Goal: Transaction & Acquisition: Book appointment/travel/reservation

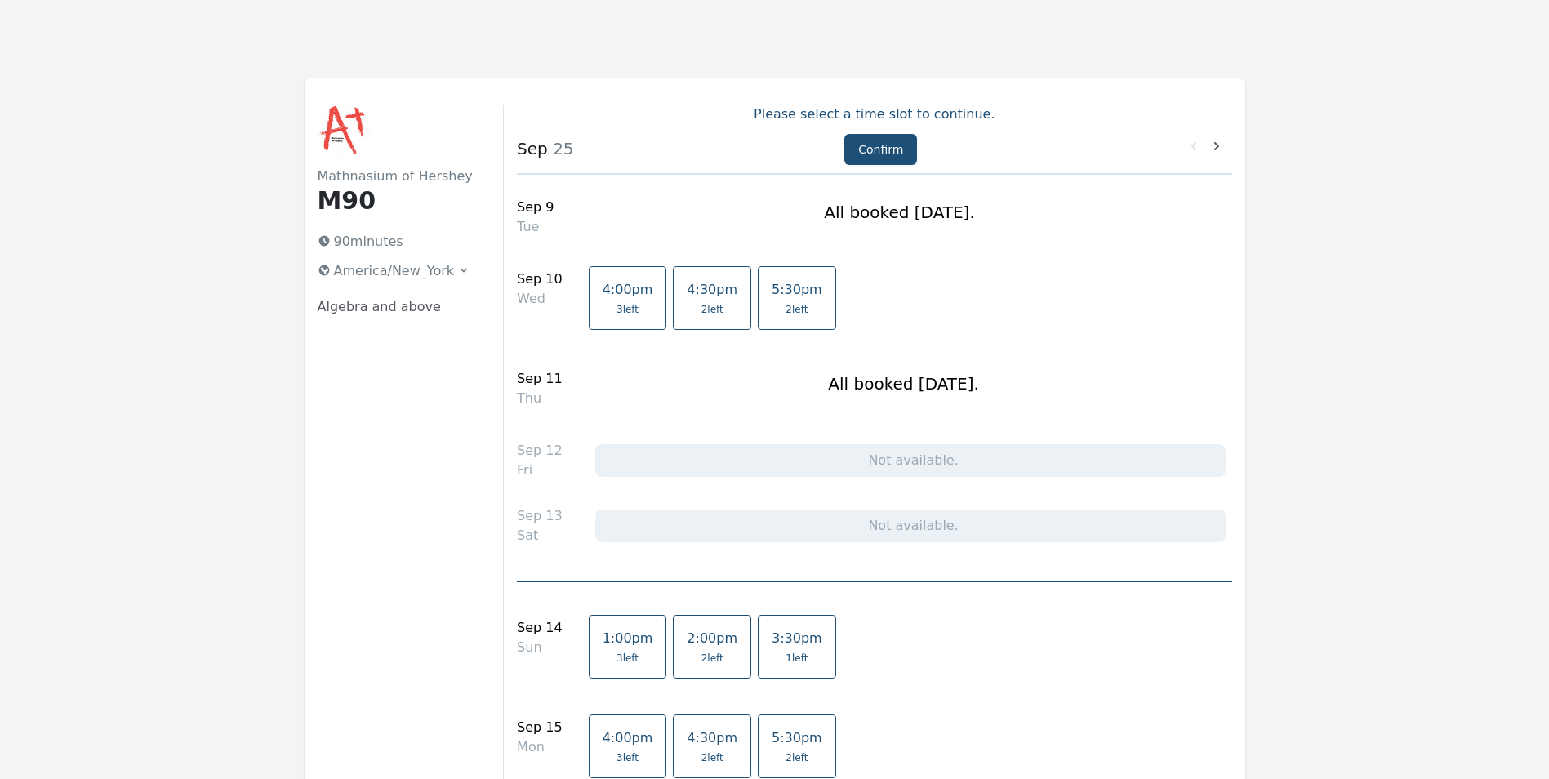
click at [785, 308] on span "2 left" at bounding box center [796, 309] width 22 height 13
click at [701, 310] on span "2 left" at bounding box center [712, 309] width 22 height 13
click at [760, 323] on link "5:30pm 2 left" at bounding box center [797, 298] width 78 height 64
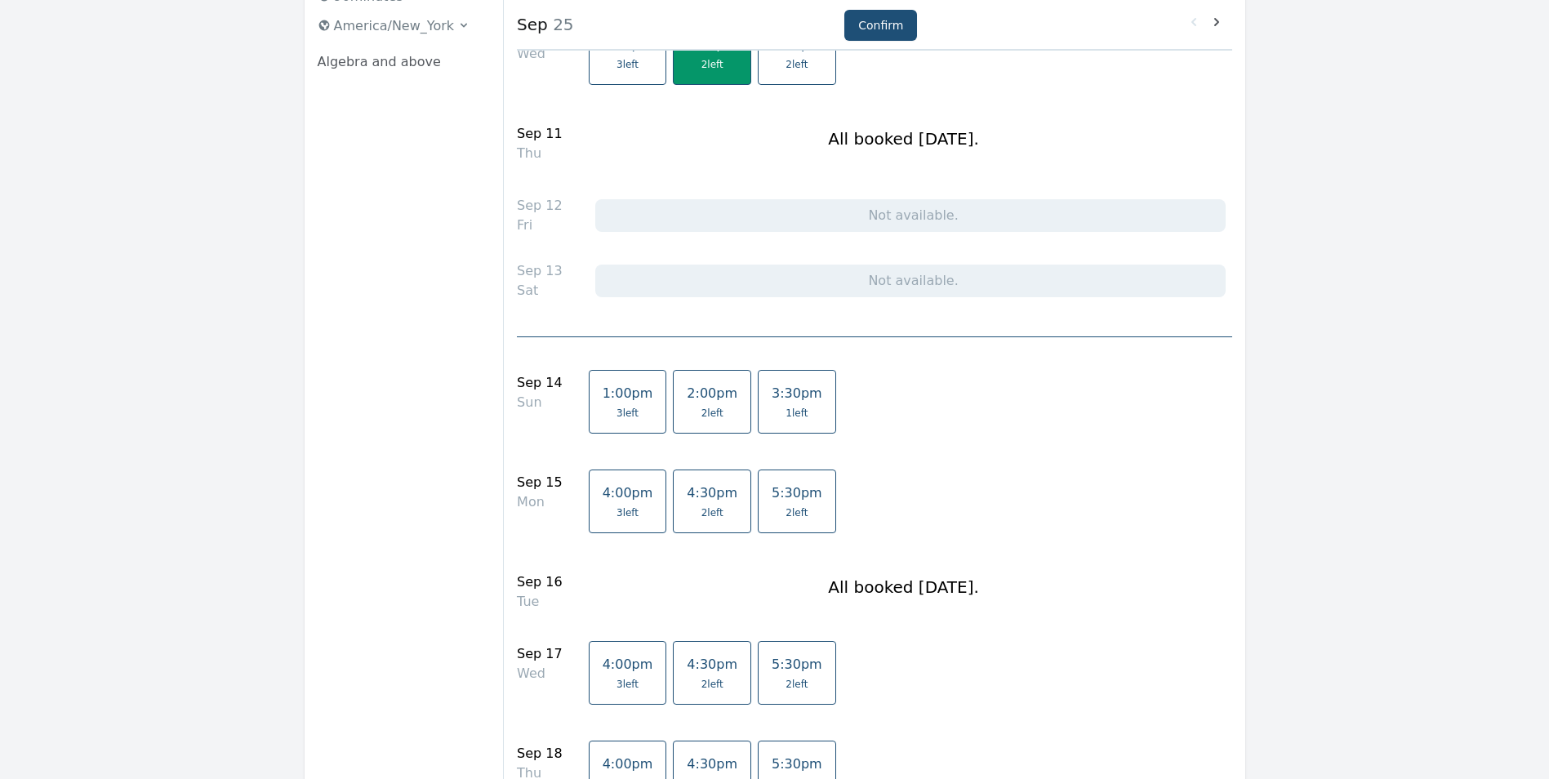
scroll to position [327, 0]
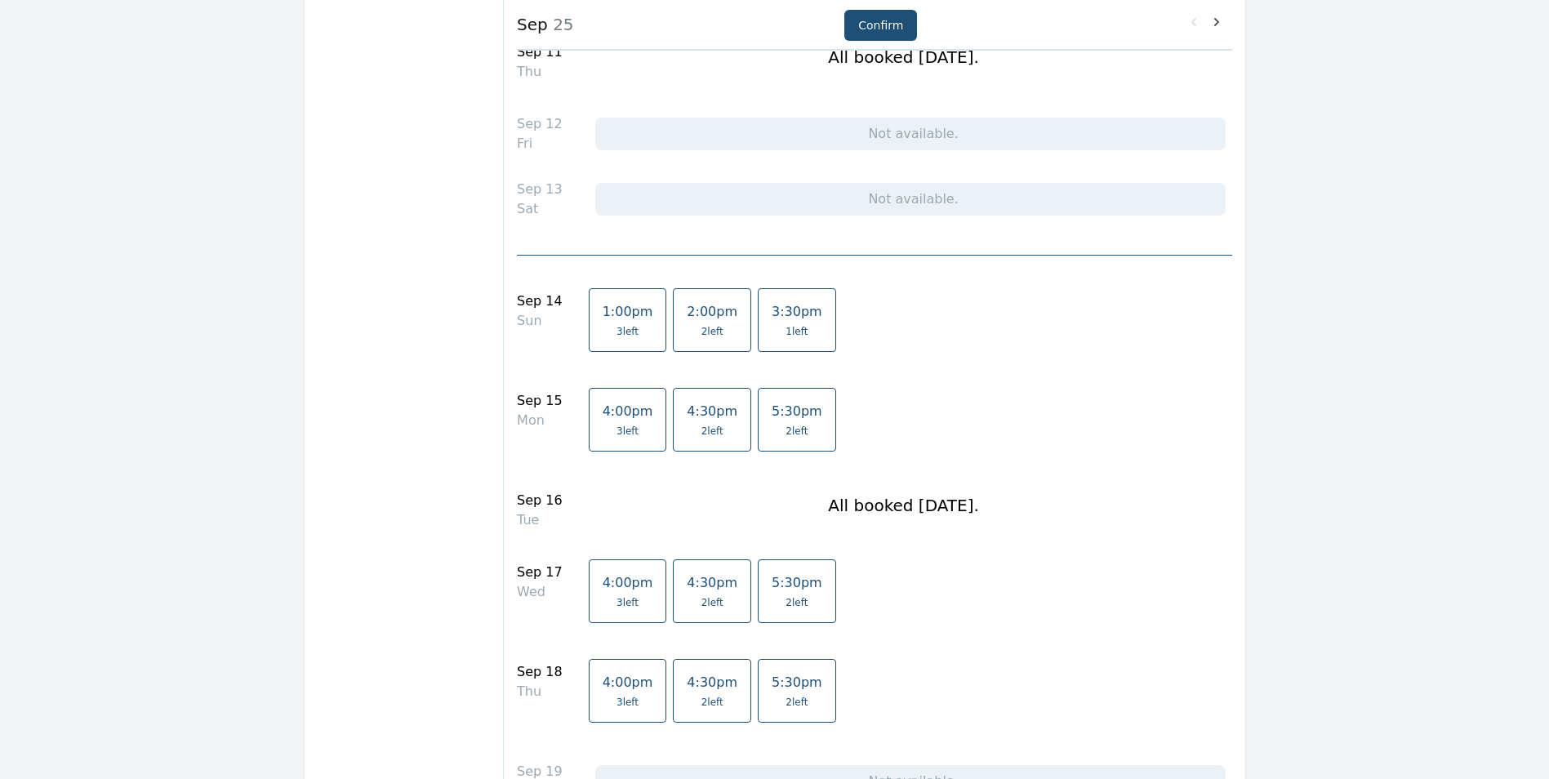
click at [701, 331] on span "2 left" at bounding box center [712, 331] width 22 height 13
click at [758, 421] on link "5:30pm 2 left" at bounding box center [797, 420] width 78 height 64
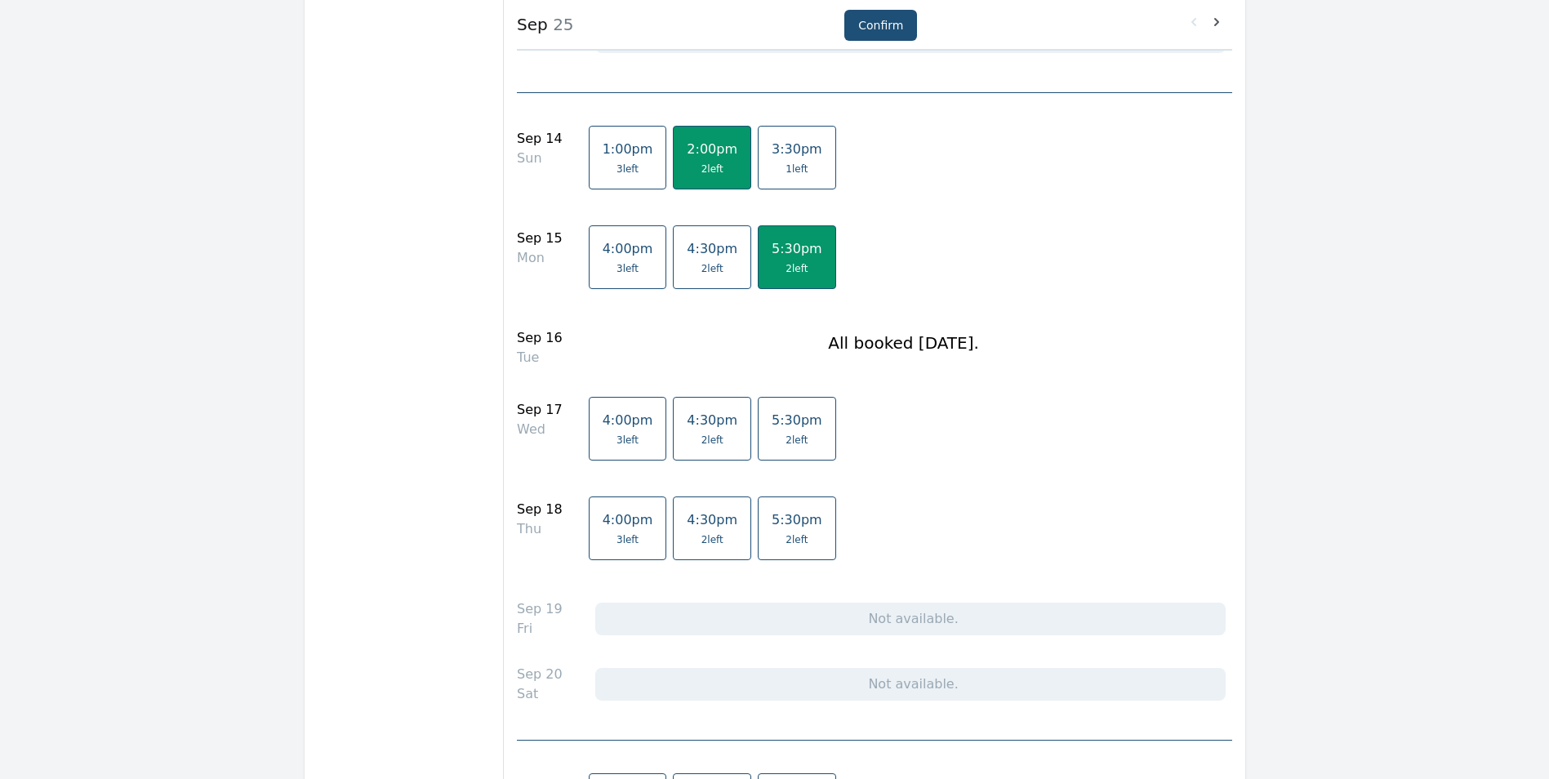
scroll to position [490, 0]
click at [701, 435] on span "2 left" at bounding box center [712, 439] width 22 height 13
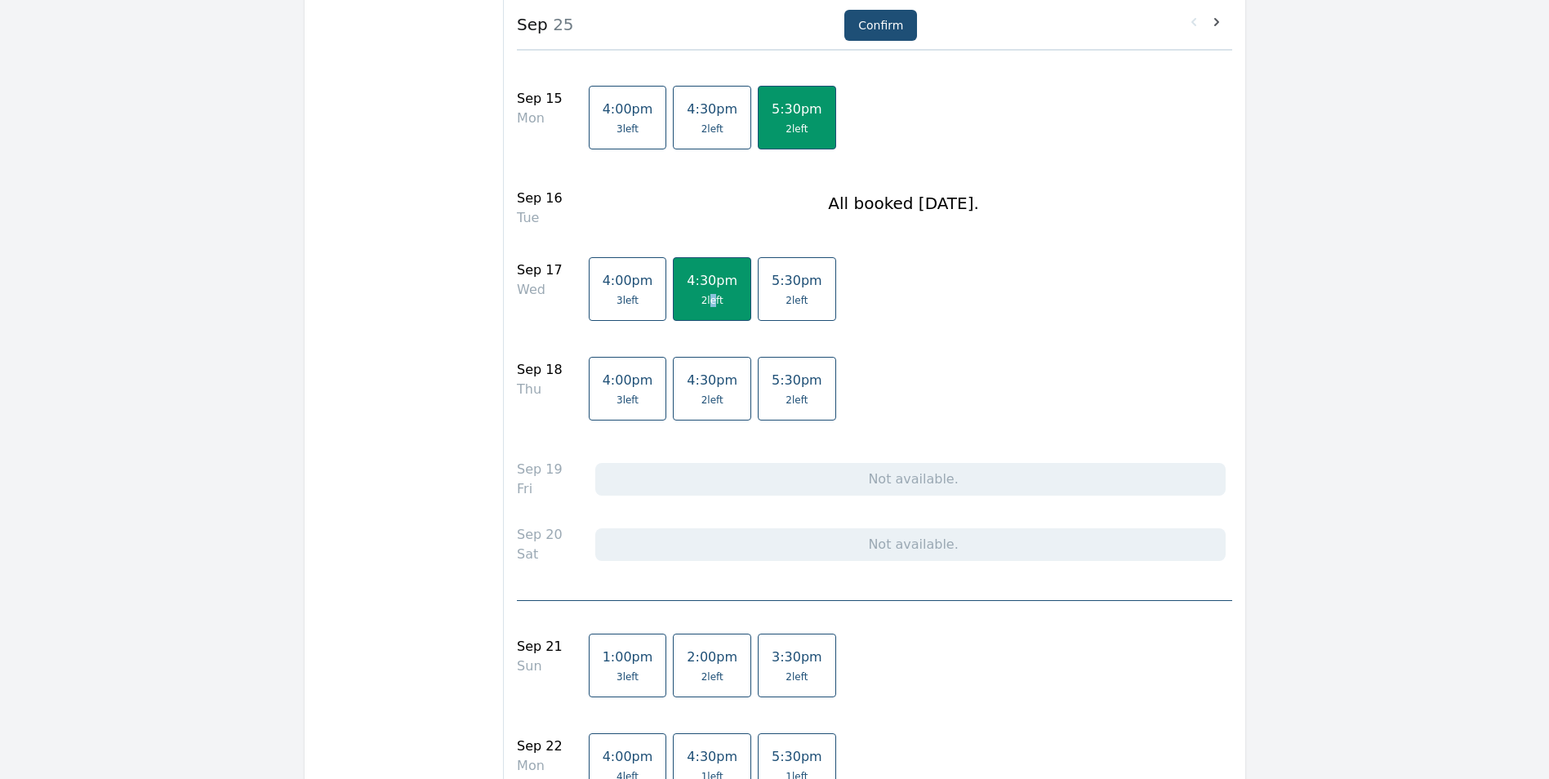
scroll to position [653, 0]
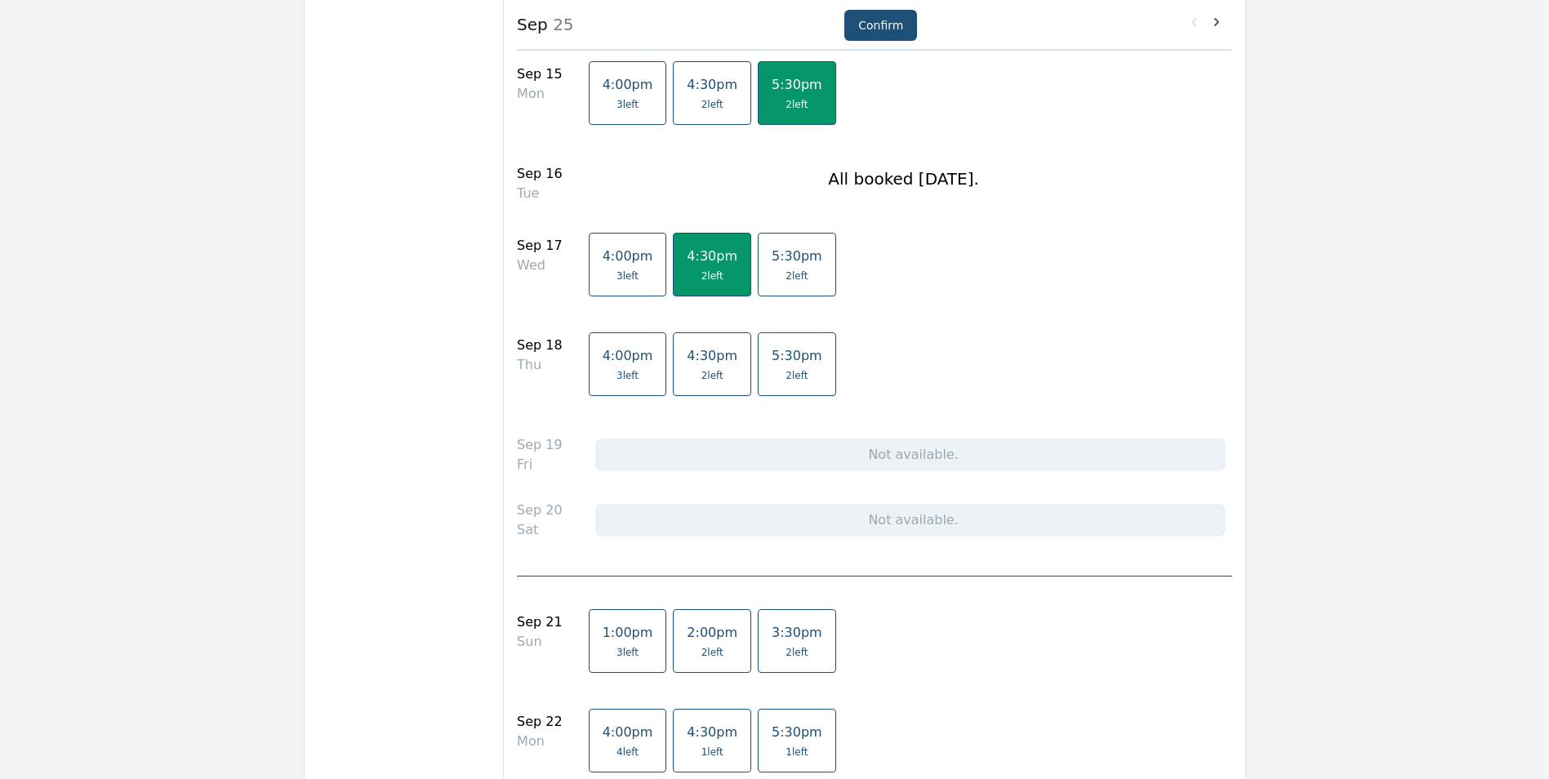
click at [701, 377] on span "2 left" at bounding box center [712, 375] width 22 height 13
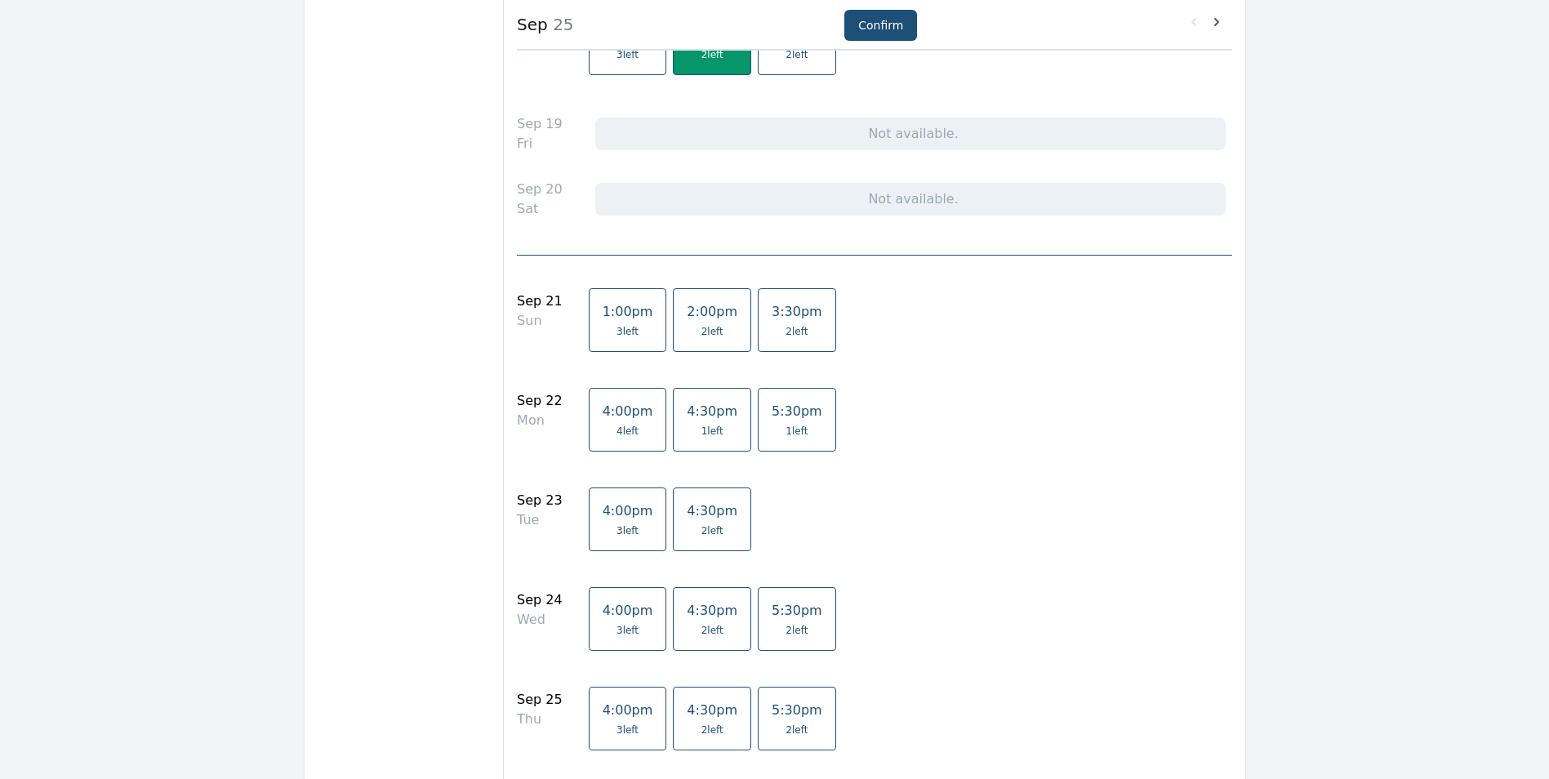
scroll to position [980, 0]
click at [616, 327] on span "3 left" at bounding box center [627, 325] width 22 height 13
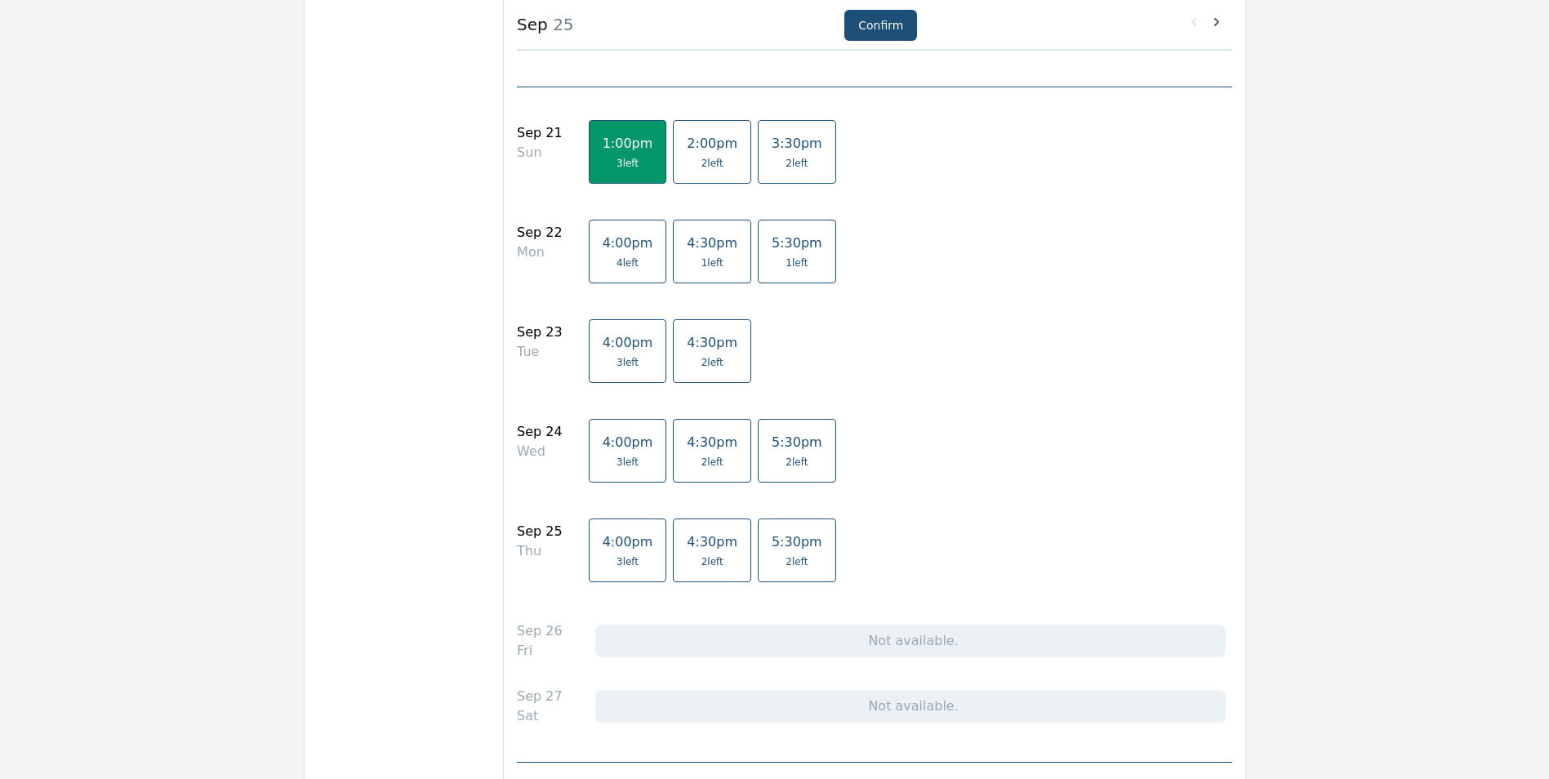
scroll to position [1143, 0]
click at [701, 562] on span "2 left" at bounding box center [712, 560] width 22 height 13
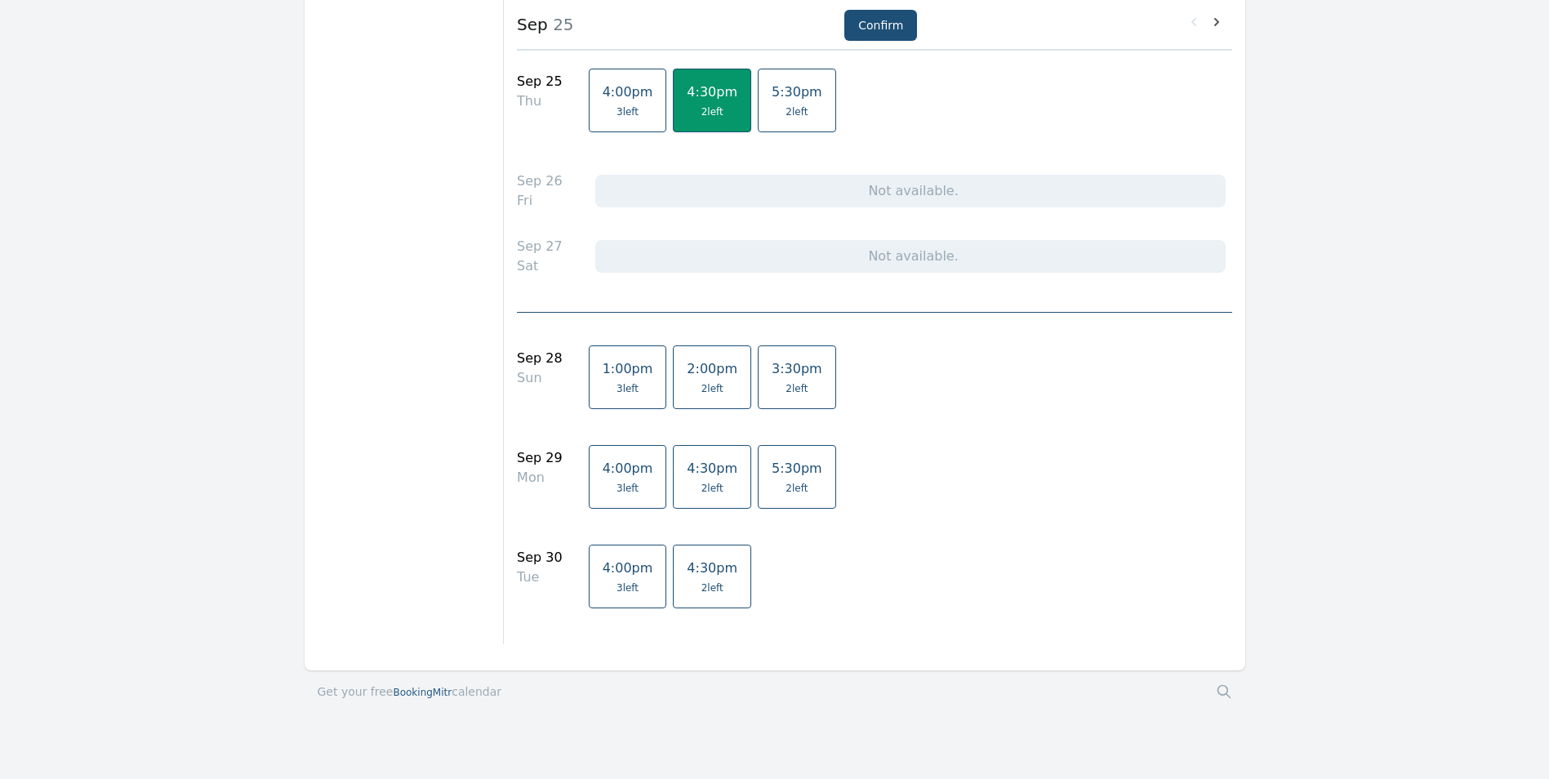
scroll to position [1614, 0]
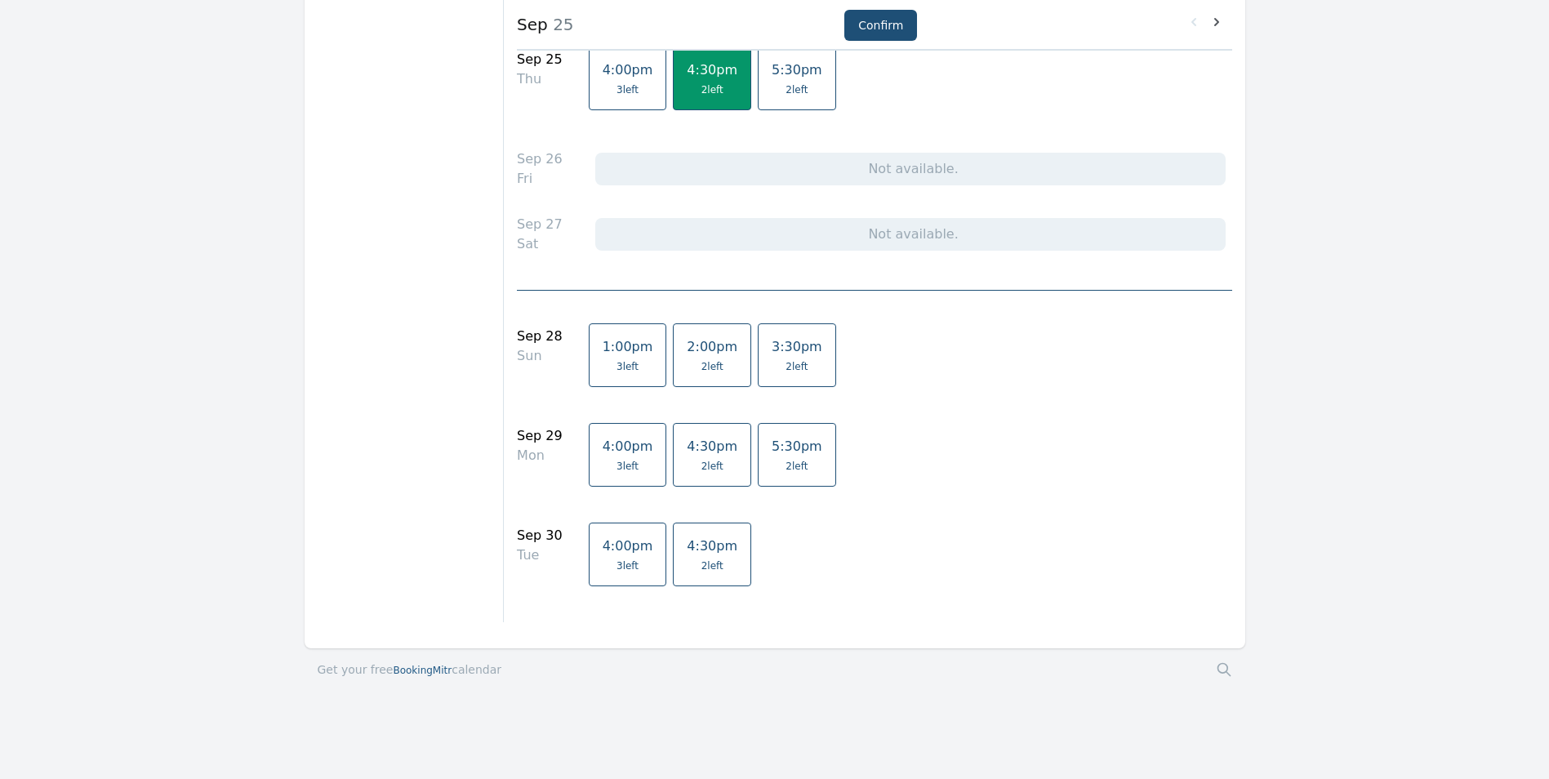
click at [609, 354] on span "1:00pm" at bounding box center [628, 347] width 51 height 16
click at [867, 20] on button "Confirm" at bounding box center [880, 25] width 73 height 31
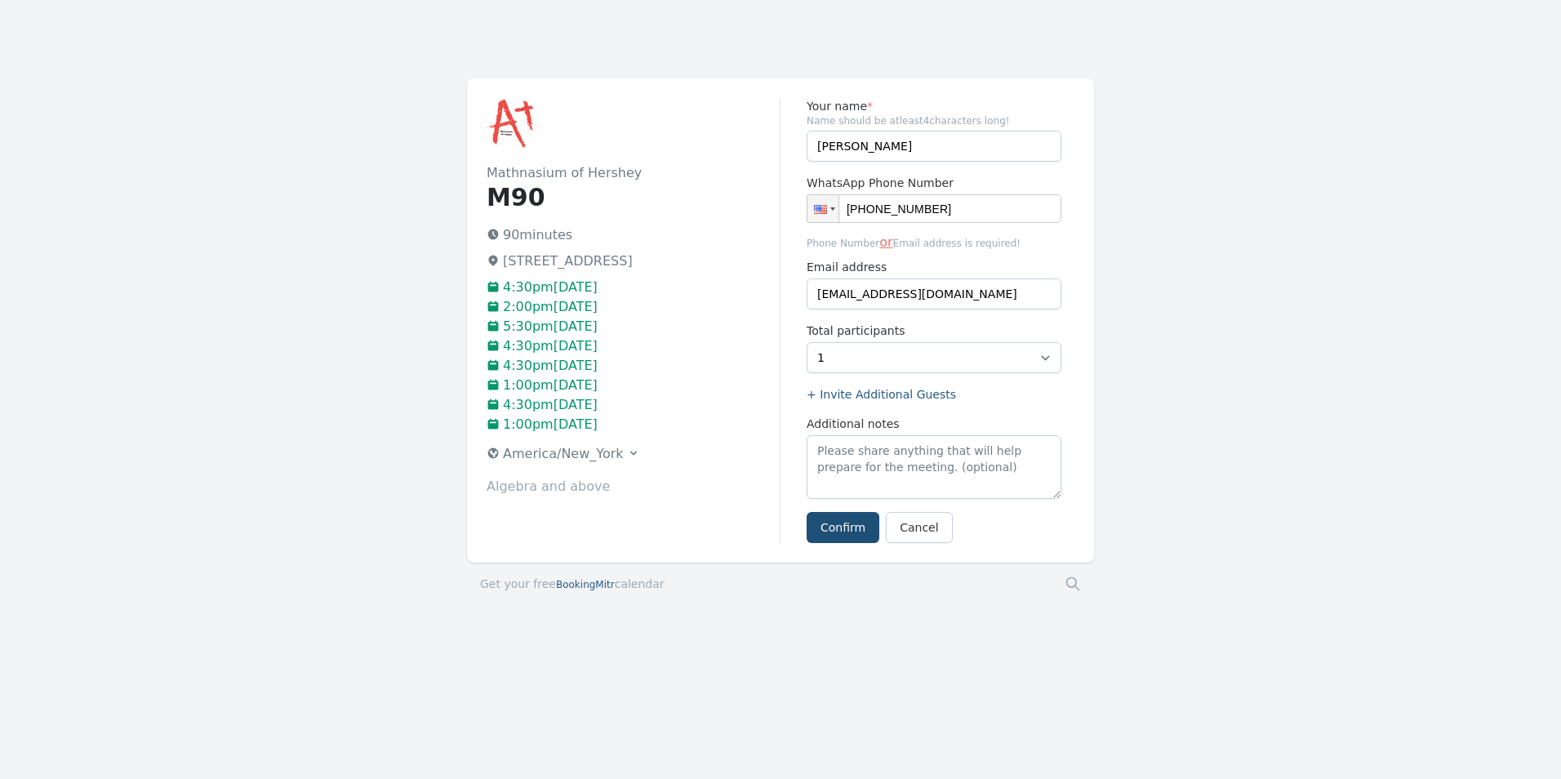
click at [827, 394] on label "+ Invite Additional Guests" at bounding box center [934, 394] width 255 height 16
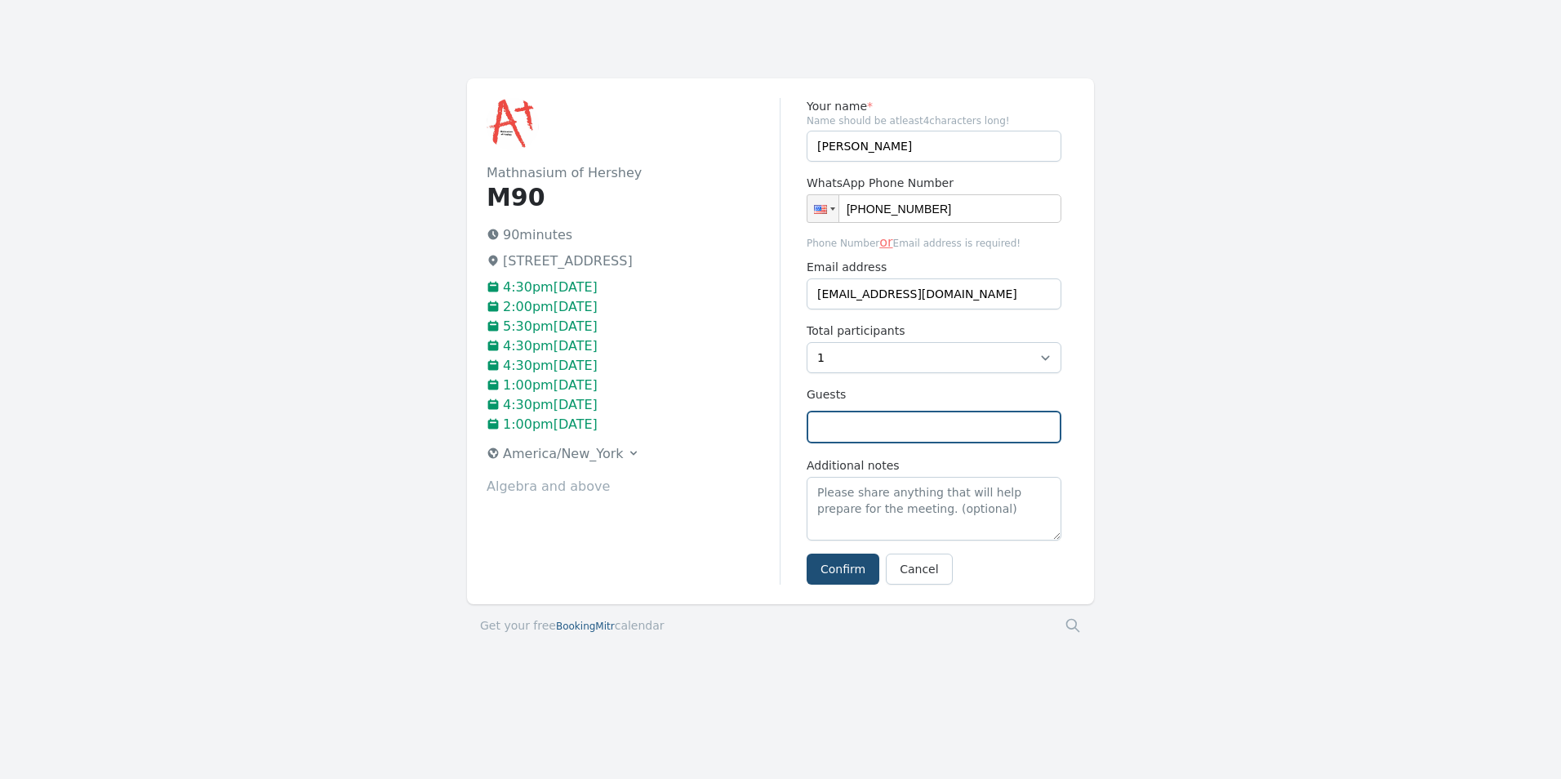
drag, startPoint x: 928, startPoint y: 427, endPoint x: 830, endPoint y: 426, distance: 98.8
click at [830, 426] on input "text" at bounding box center [934, 427] width 255 height 33
type input "[EMAIL_ADDRESS][DOMAIN_NAME]"
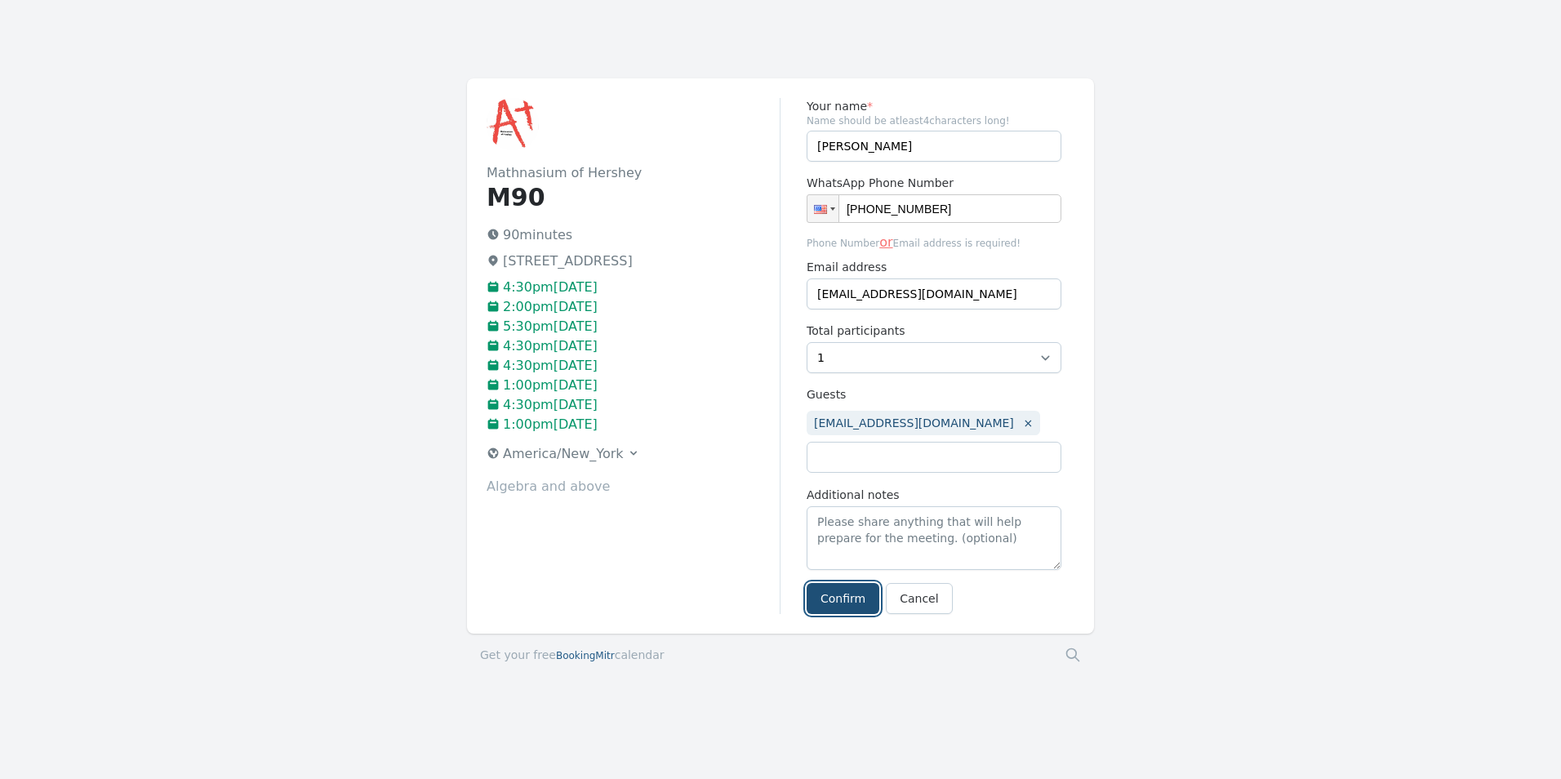
click at [842, 566] on form "Your name * Name should be atleast 4 characters long! [PERSON_NAME] WhatsApp Ph…" at bounding box center [934, 356] width 255 height 516
click at [932, 452] on input "text" at bounding box center [934, 458] width 255 height 33
type input "r"
type input "R"
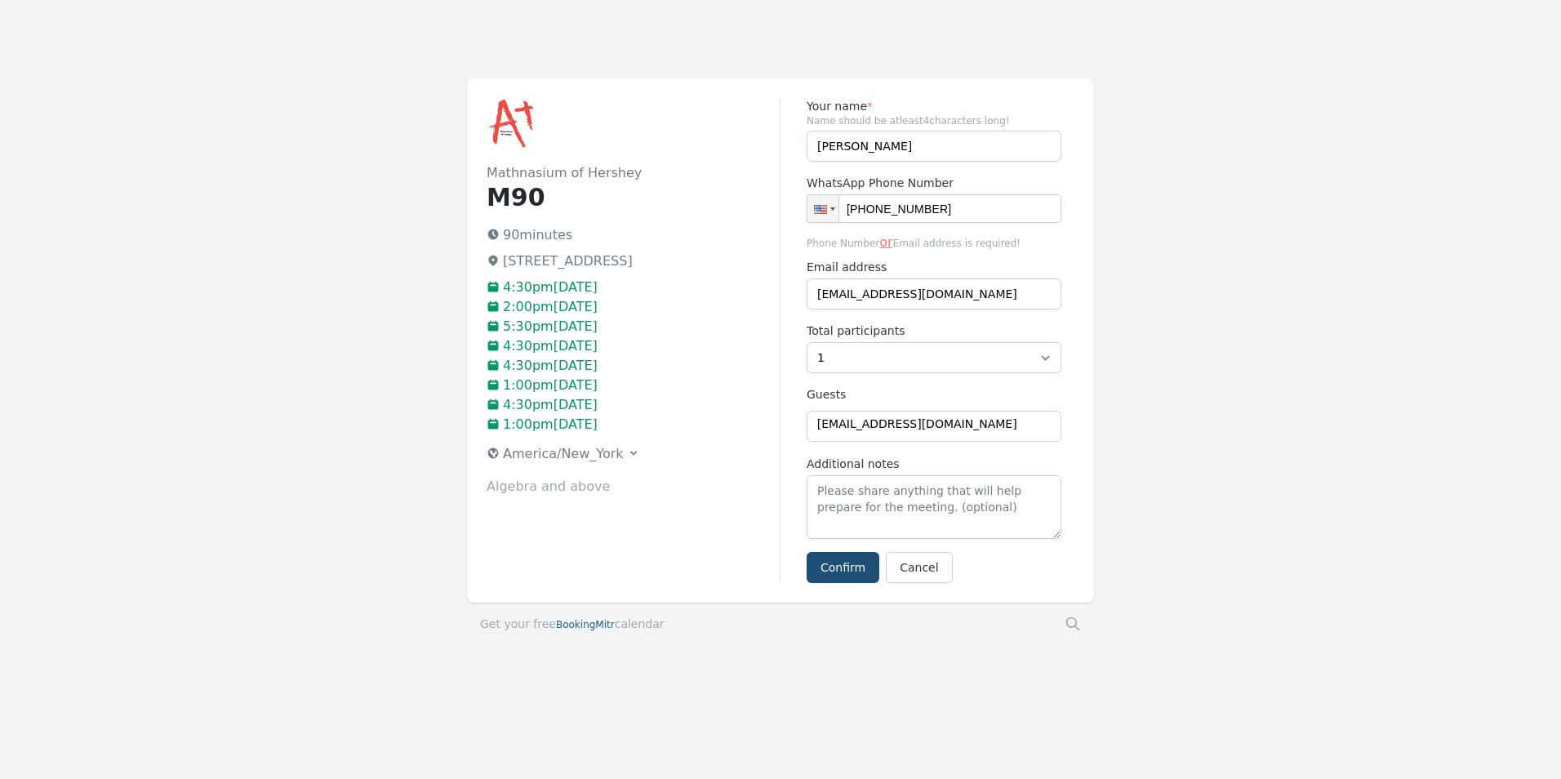
click at [913, 428] on span "[EMAIL_ADDRESS][DOMAIN_NAME]" at bounding box center [917, 424] width 200 height 16
type input "[EMAIL_ADDRESS][DOMAIN_NAME]"
click at [855, 574] on form "Your name * Name should be atleast 4 characters long! [PERSON_NAME] WhatsApp Ph…" at bounding box center [934, 341] width 255 height 487
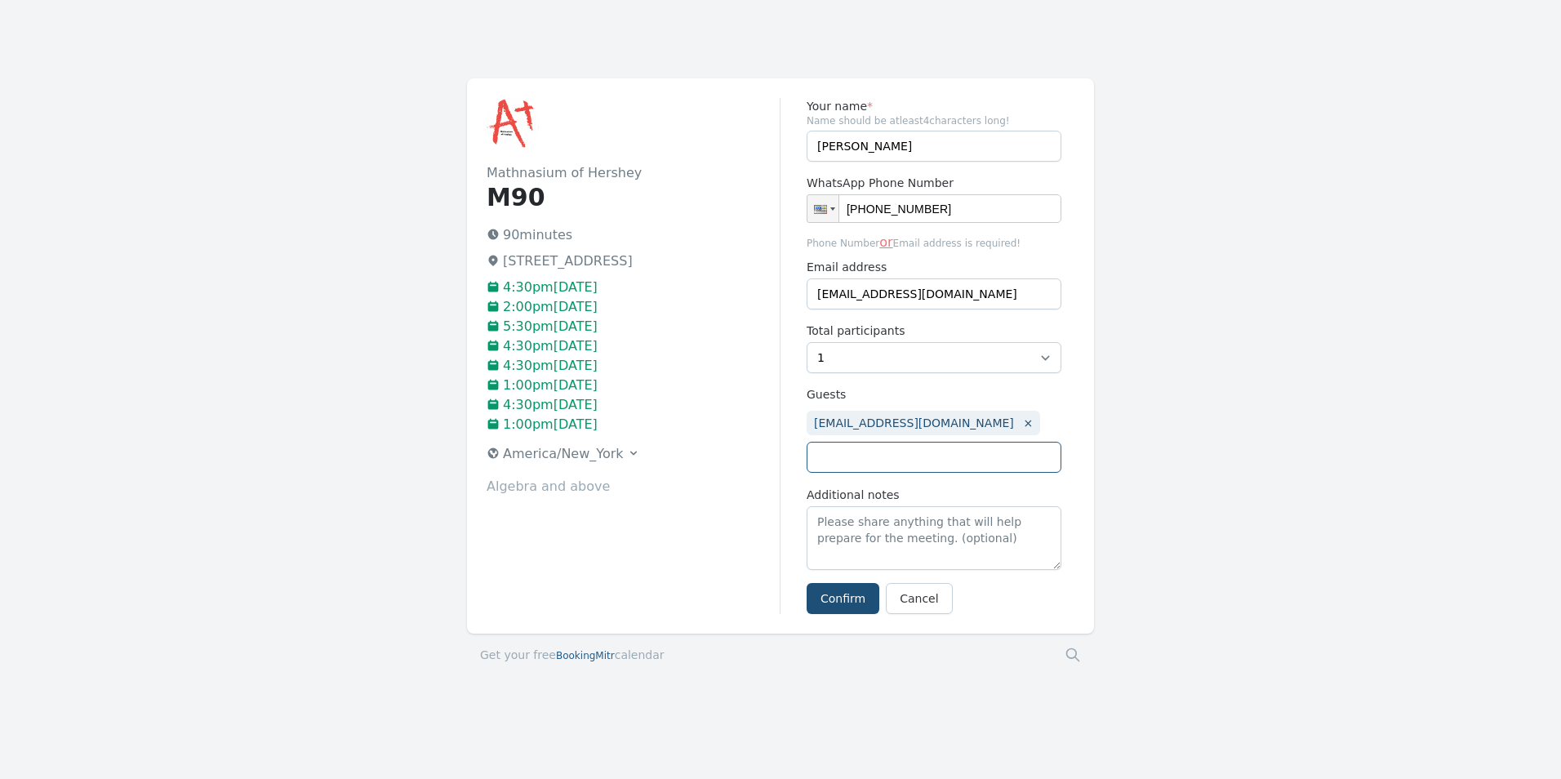
click at [852, 467] on input "text" at bounding box center [934, 457] width 255 height 31
type input "[EMAIL_ADDRESS][DOMAIN_NAME]"
click at [838, 601] on form "Your name * Name should be atleast 4 characters long! [PERSON_NAME] WhatsApp Ph…" at bounding box center [928, 357] width 255 height 518
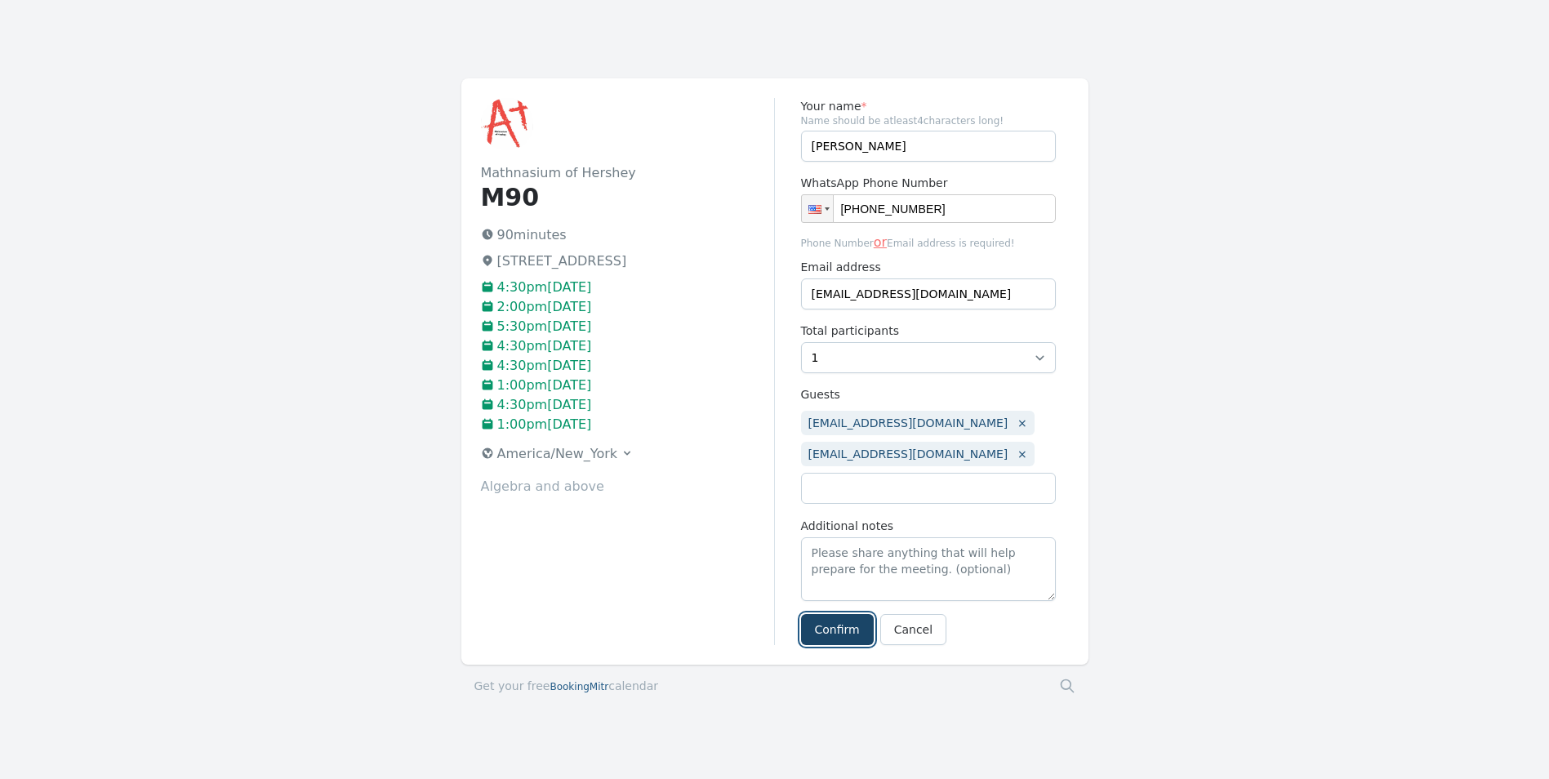
click at [846, 630] on button "Confirm" at bounding box center [837, 629] width 73 height 31
